Goal: Check status: Check status

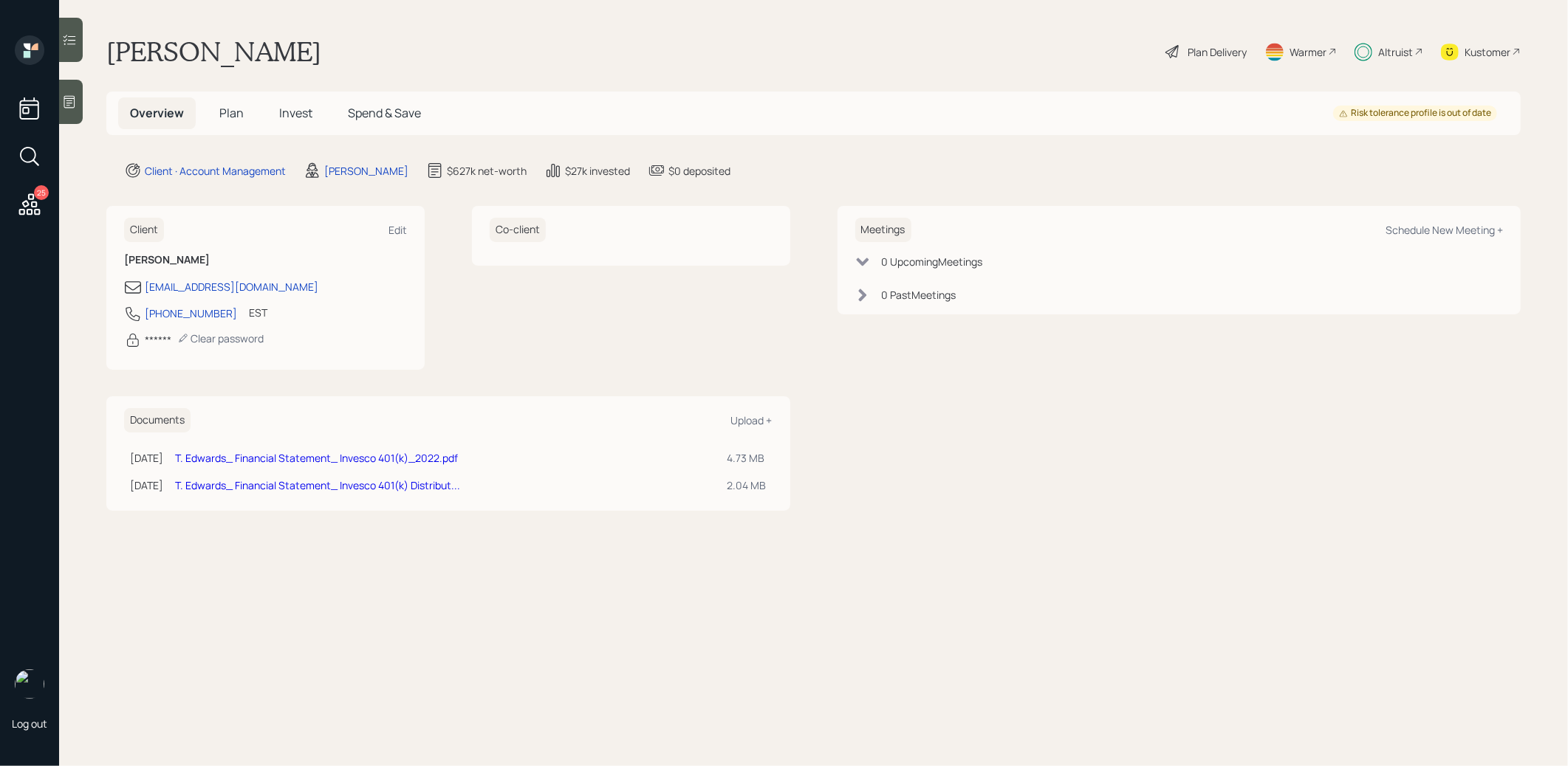
click at [290, 114] on span "Invest" at bounding box center [295, 113] width 33 height 16
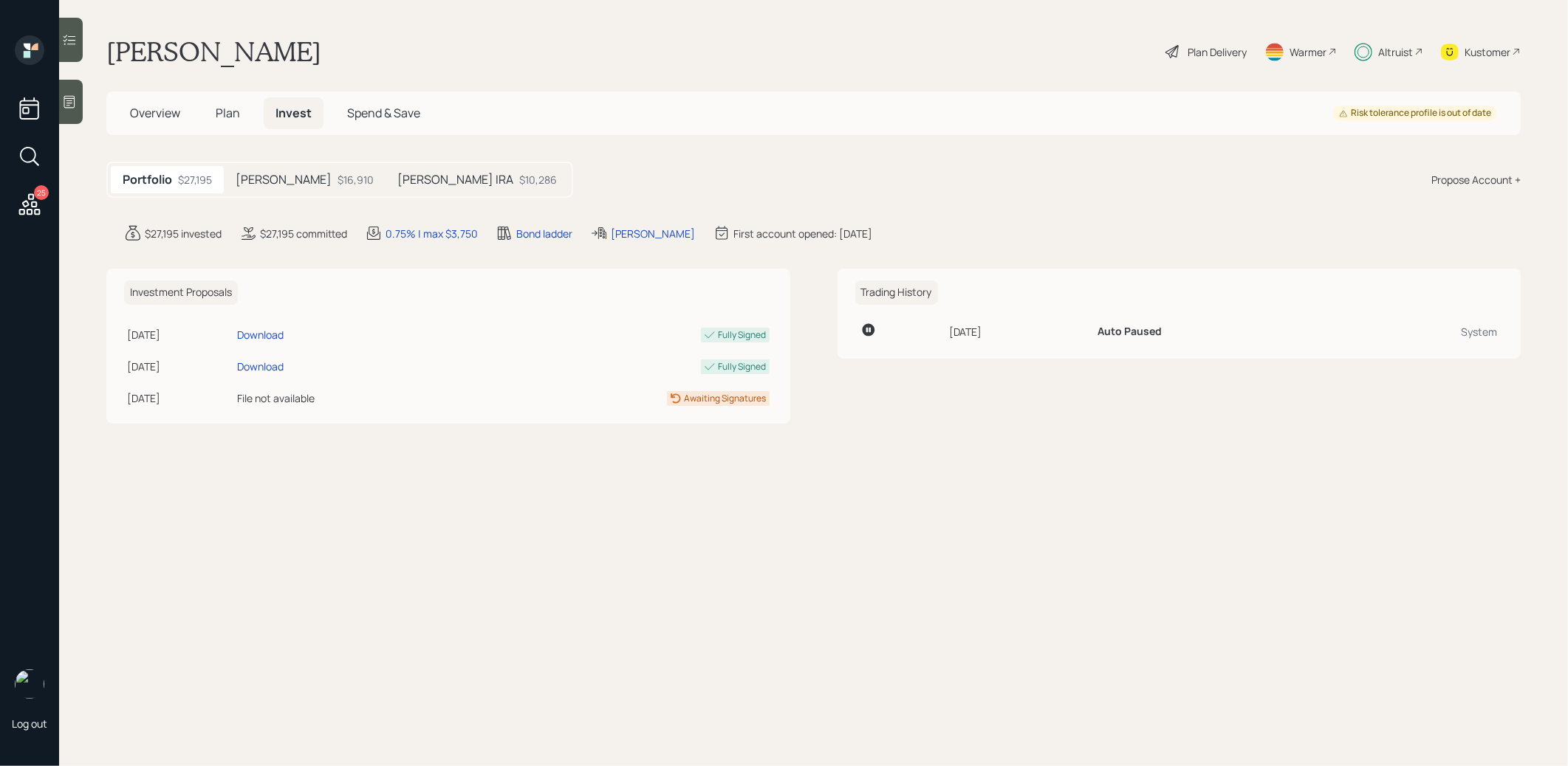
click at [287, 185] on div "[PERSON_NAME] $16,910" at bounding box center [305, 179] width 162 height 27
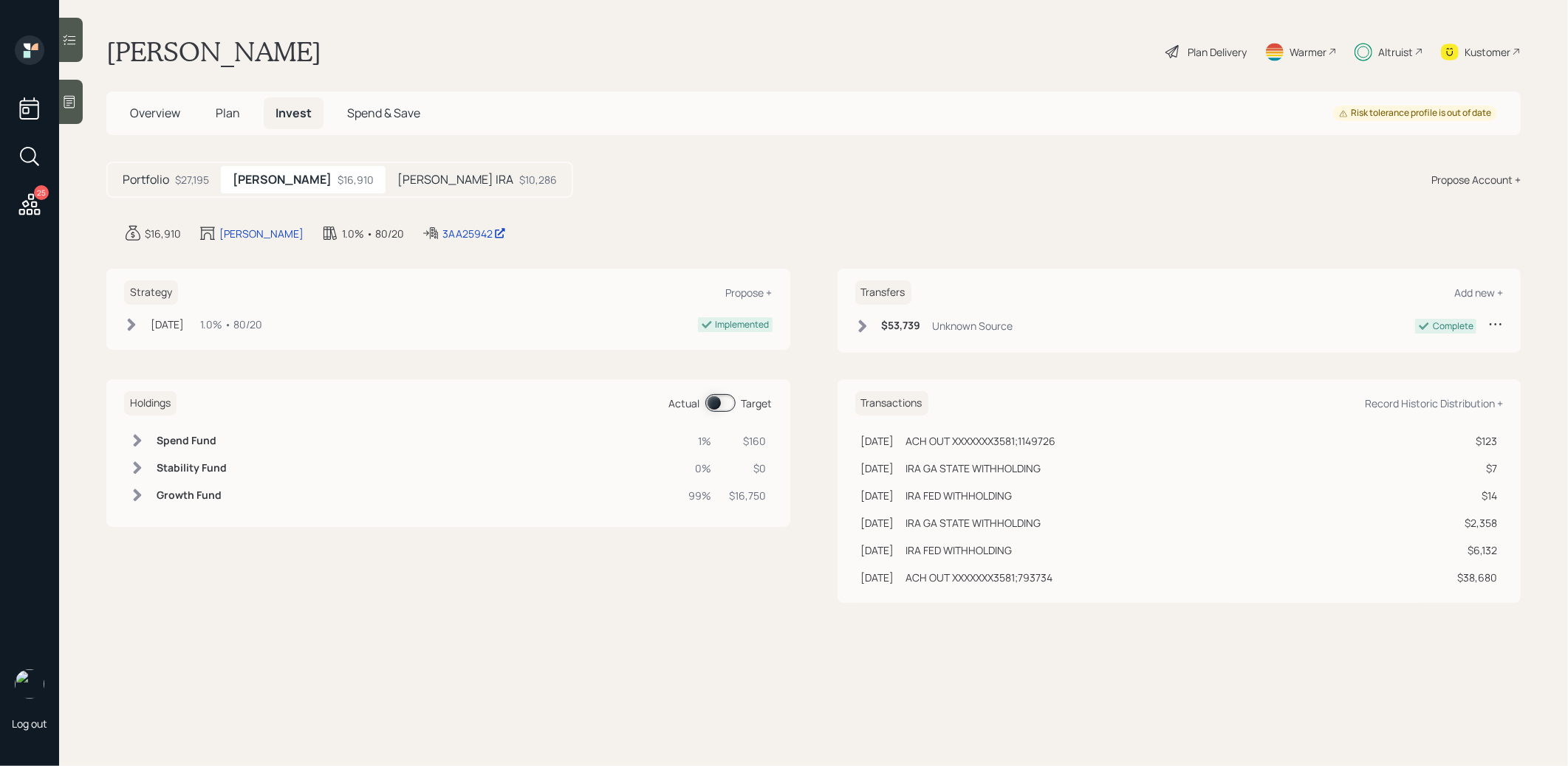
click at [397, 183] on h5 "[PERSON_NAME] IRA" at bounding box center [455, 180] width 116 height 14
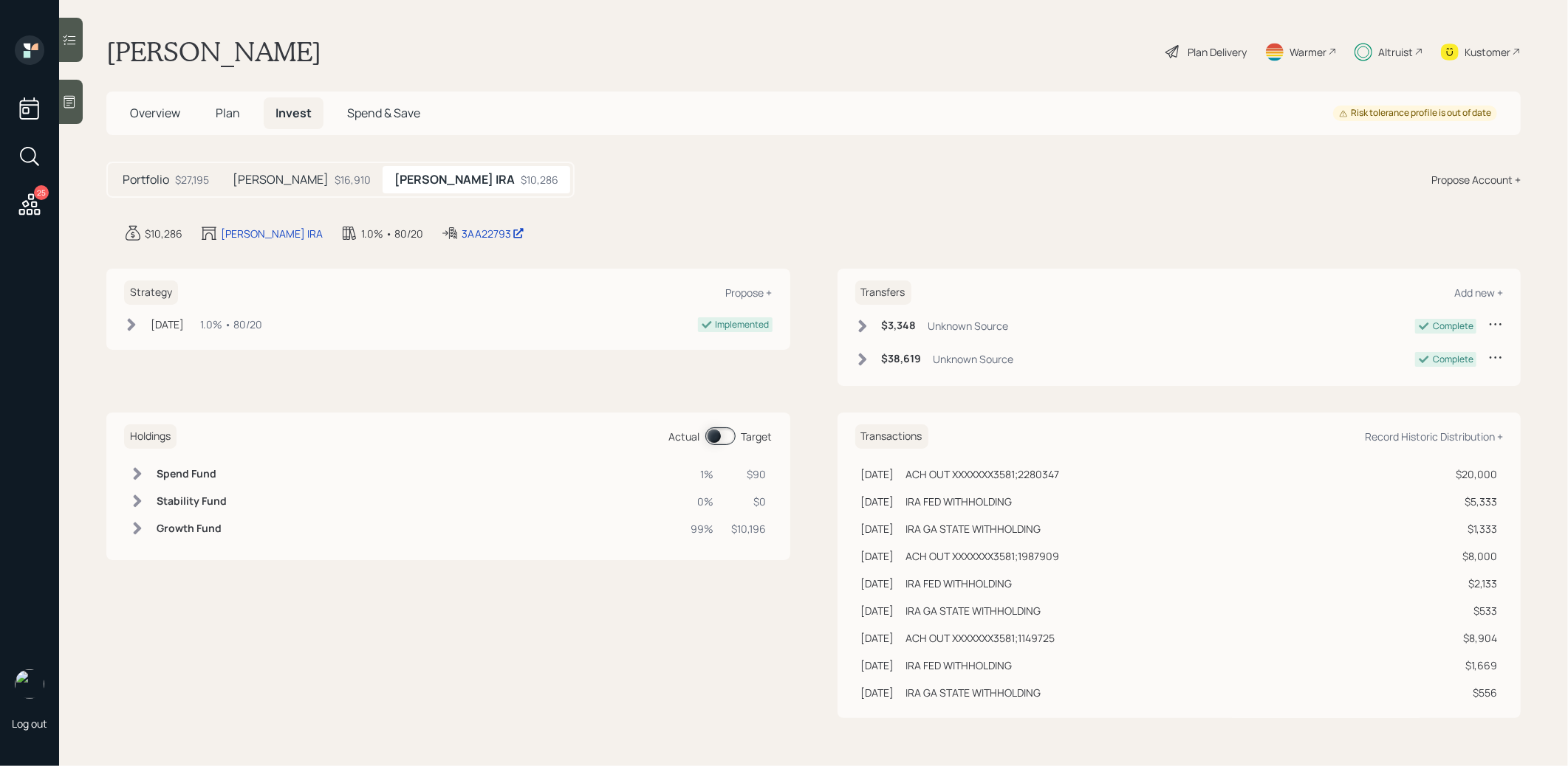
click at [714, 437] on span at bounding box center [721, 436] width 30 height 18
click at [462, 233] on div "3AA22793" at bounding box center [493, 234] width 63 height 16
